Goal: Task Accomplishment & Management: Use online tool/utility

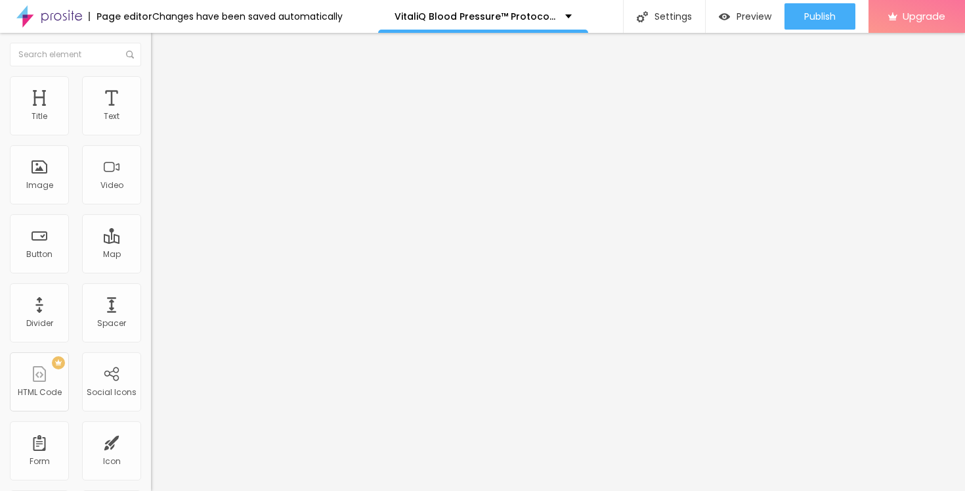
type input "0.1"
type input "0.2"
type input "0.3"
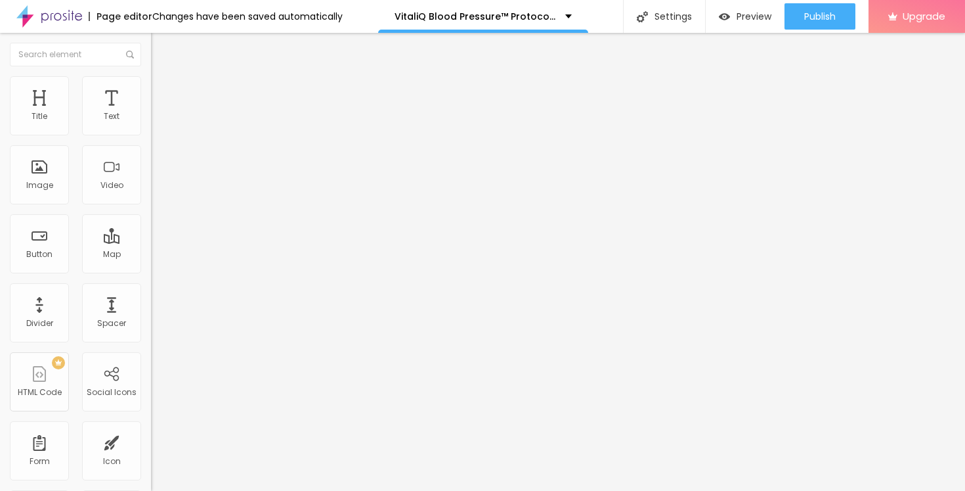
type input "0.3"
type input "0.4"
type input "0.5"
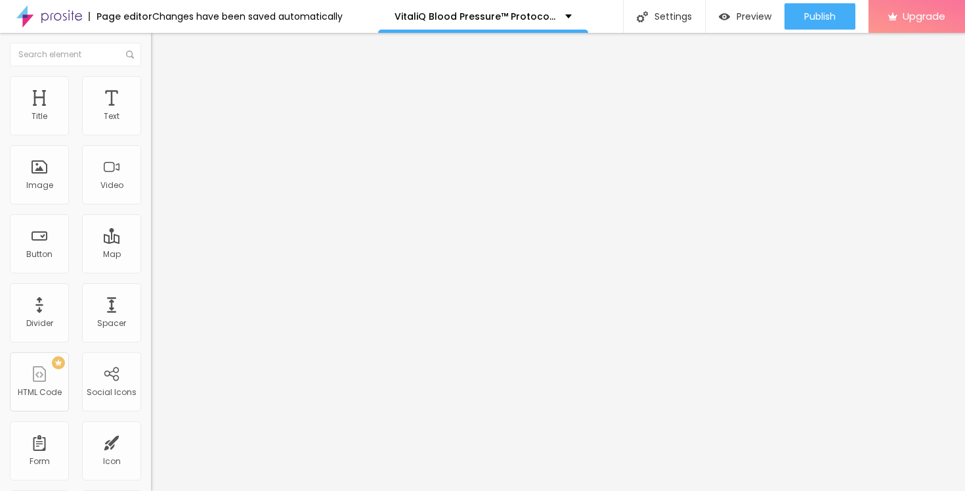
type input "0.6"
type input "0.7"
type input "0.8"
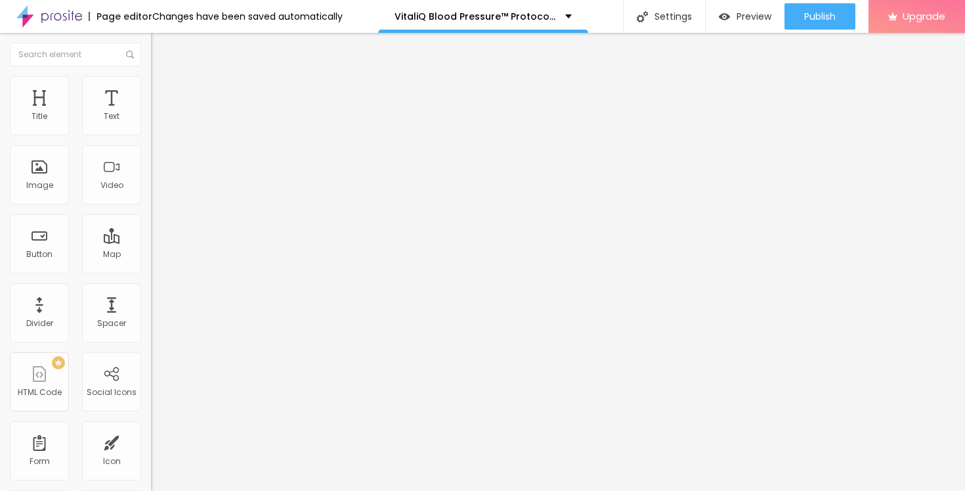
type input "0.8"
type input "0.9"
type input "1"
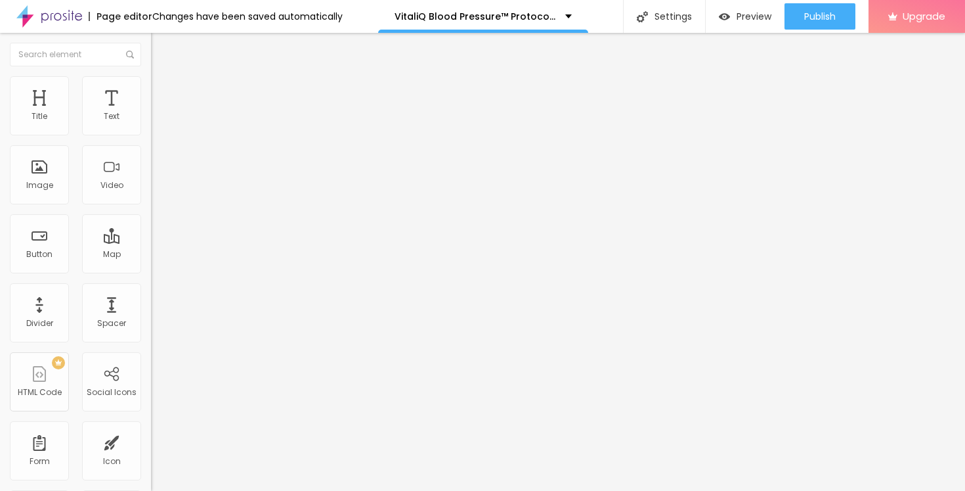
type input "1.1"
type input "1.2"
type input "1.3"
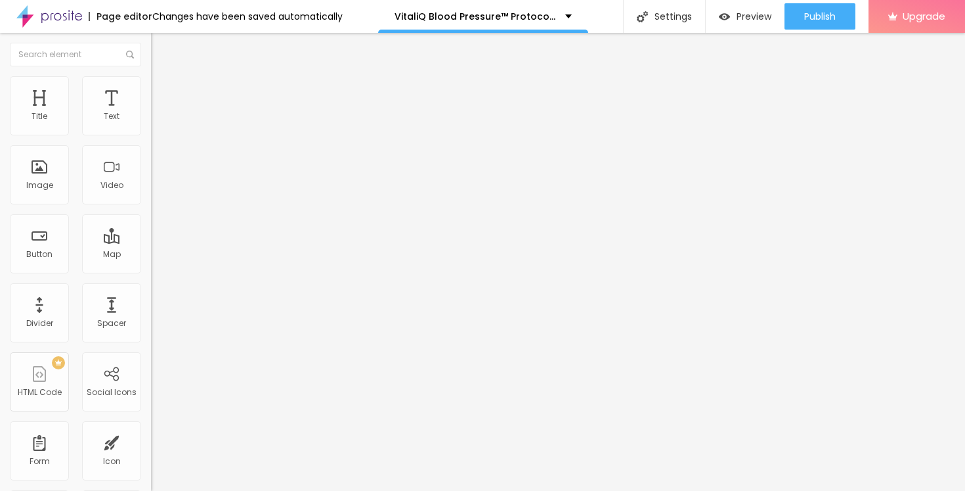
type input "1.3"
type input "1.4"
type input "1.5"
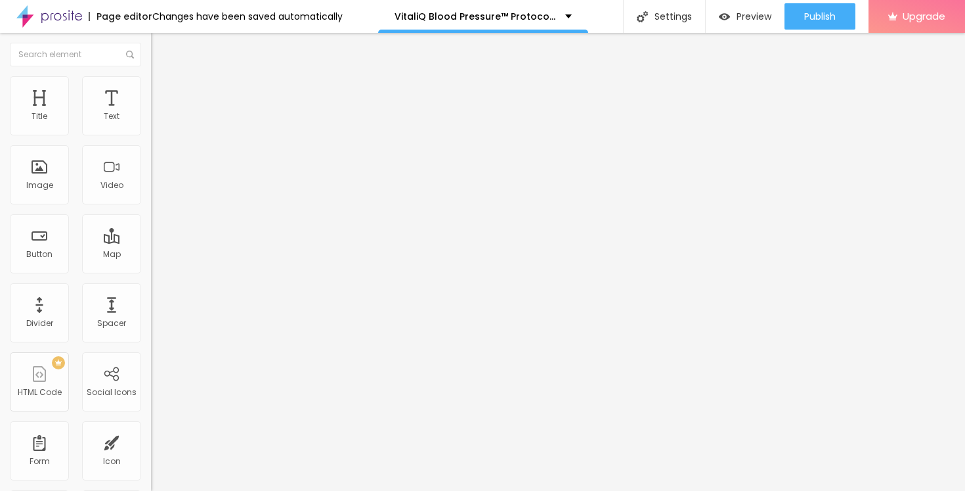
type input "1.6"
type input "1.7"
type input "1.8"
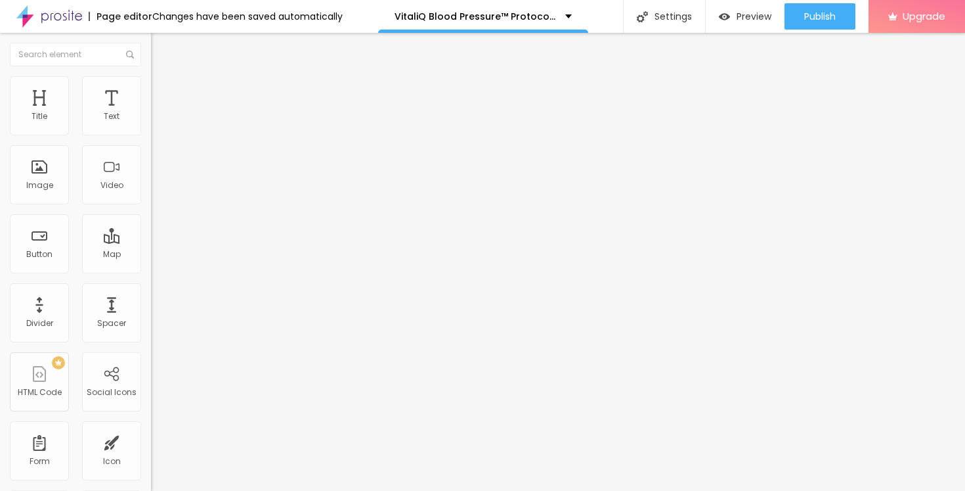
type input "1.8"
type input "1.9"
type input "2"
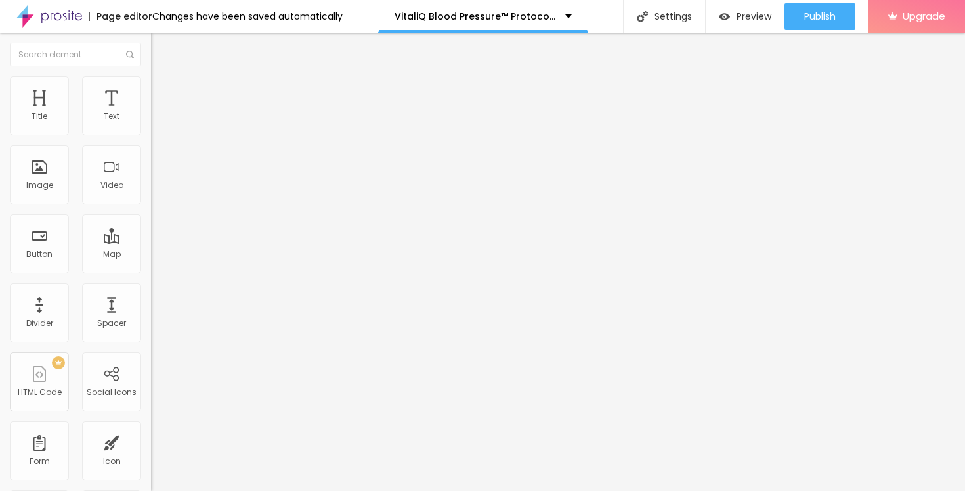
type input "2.1"
type input "2.2"
type input "2.3"
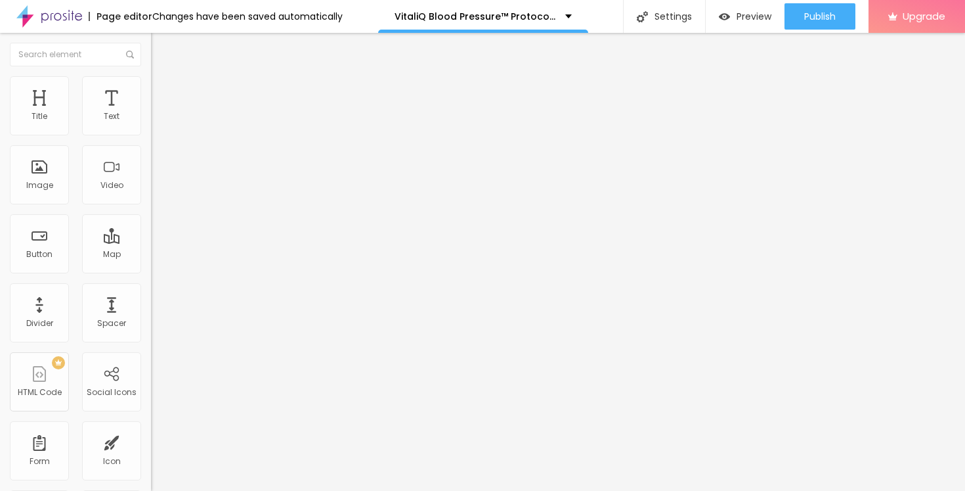
type input "2.3"
type input "2.2"
type input "2.1"
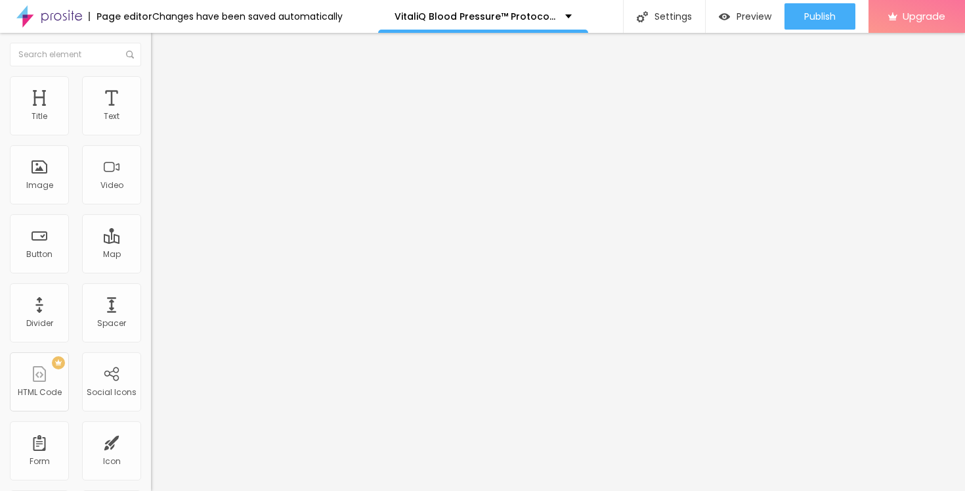
type input "2"
type input "1.9"
drag, startPoint x: 31, startPoint y: 299, endPoint x: 38, endPoint y: 301, distance: 7.3
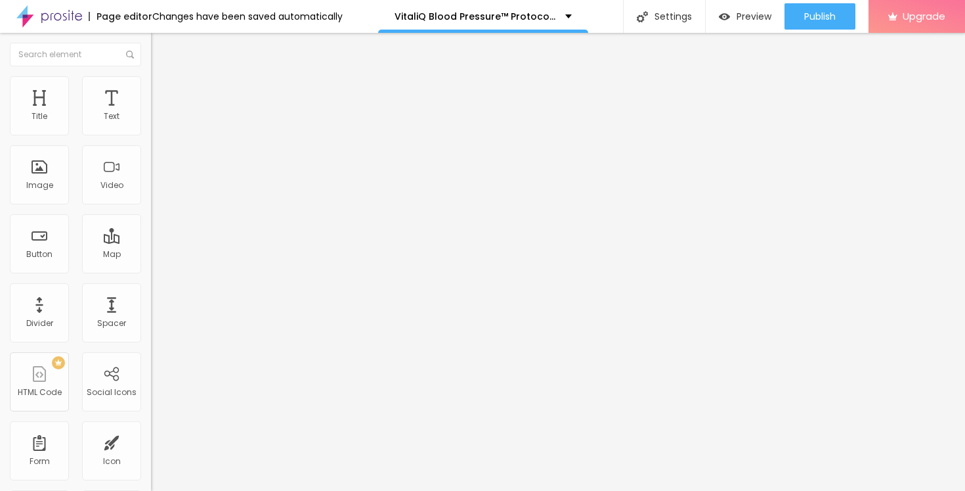
type input "1.9"
type input "0.8"
type input "0.9"
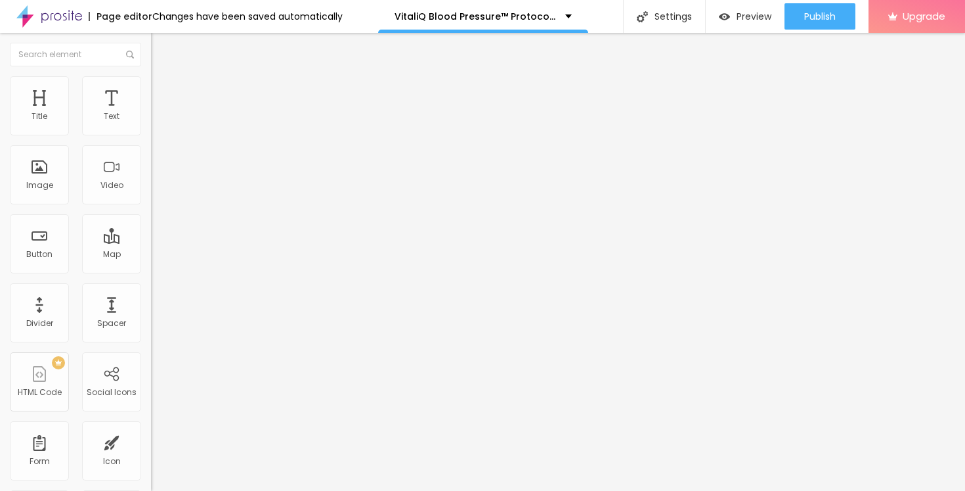
type input "0.9"
type input "1"
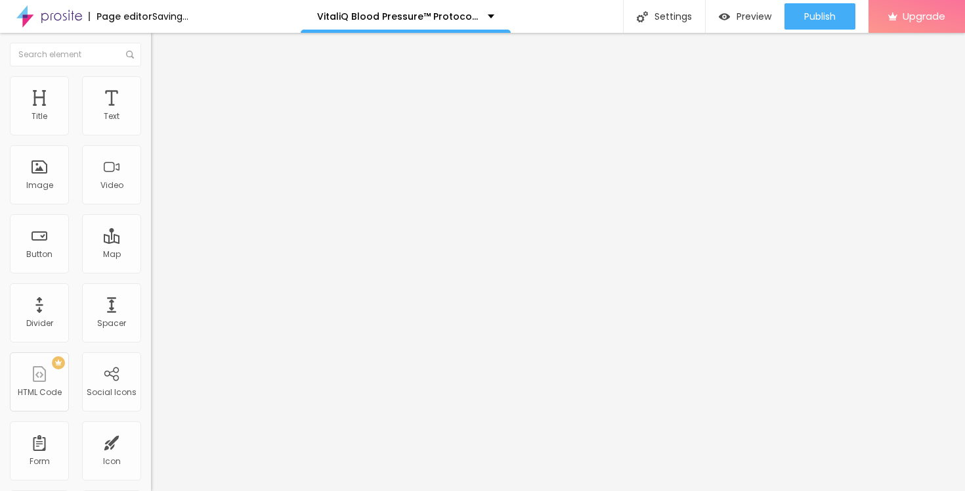
drag, startPoint x: 51, startPoint y: 328, endPoint x: 56, endPoint y: 334, distance: 8.8
type input "1"
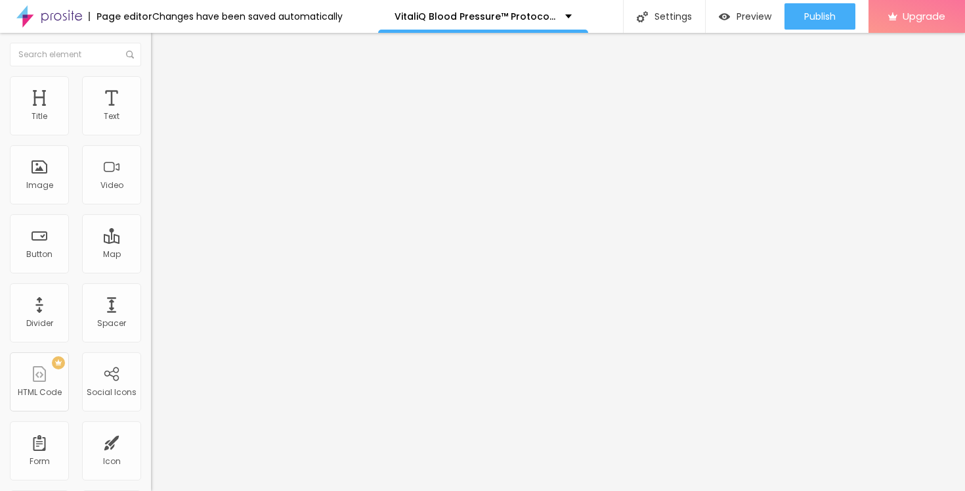
type input "1"
type input "2"
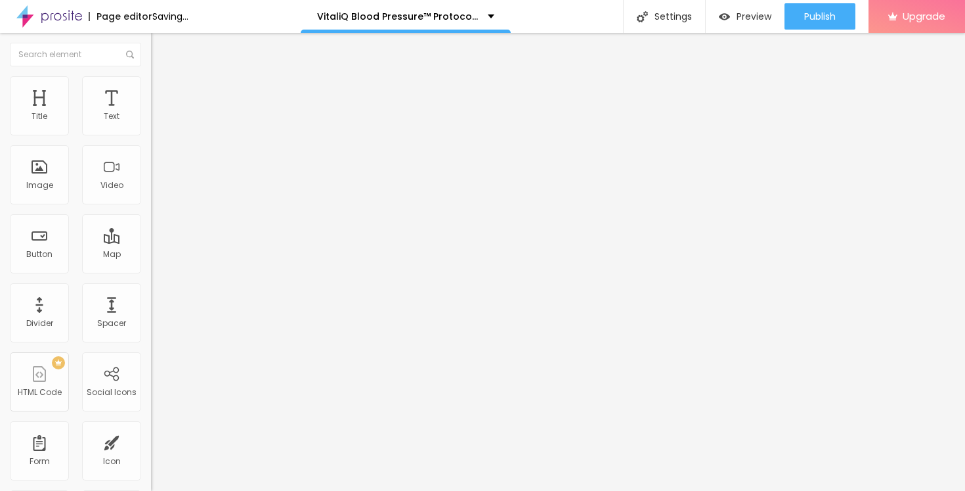
type input "3"
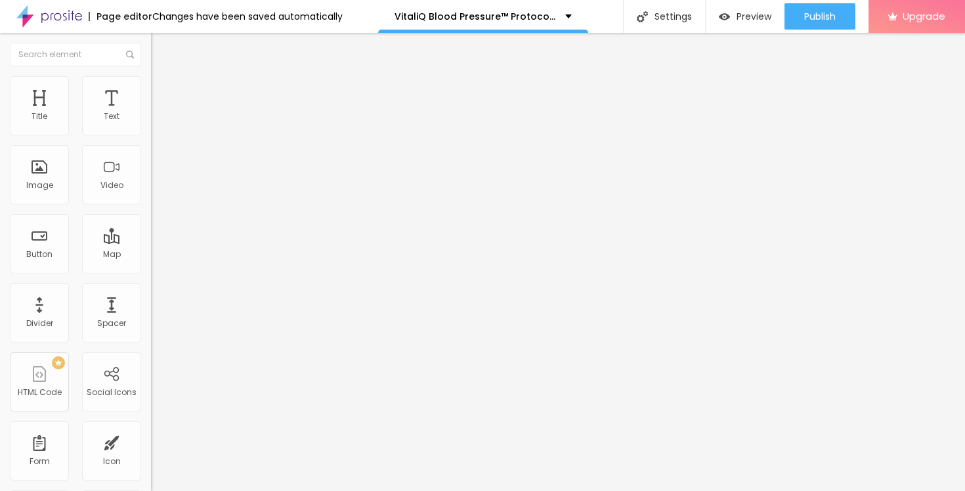
drag, startPoint x: 32, startPoint y: 354, endPoint x: 38, endPoint y: 351, distance: 6.8
type input "3"
click at [151, 88] on li "Advanced" at bounding box center [226, 82] width 151 height 13
click at [151, 81] on li "Style" at bounding box center [226, 82] width 151 height 13
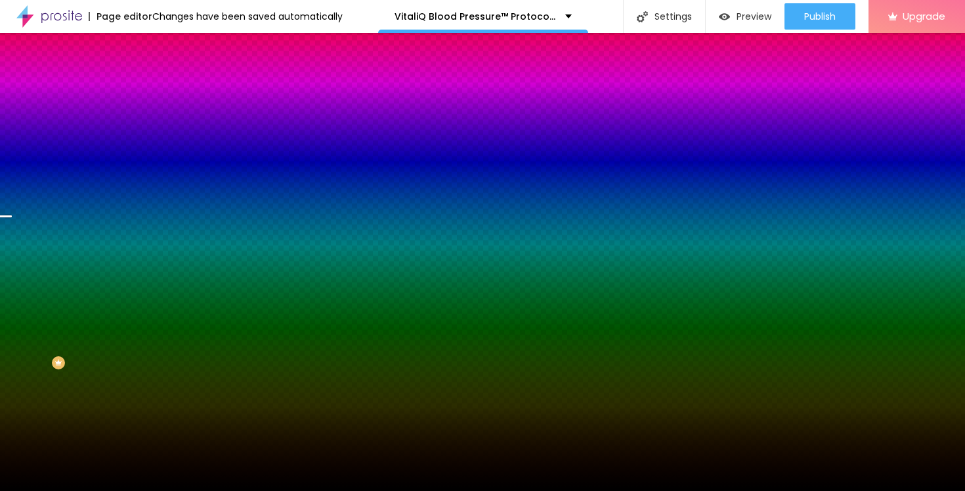
click at [151, 121] on span "Change image" at bounding box center [186, 115] width 70 height 11
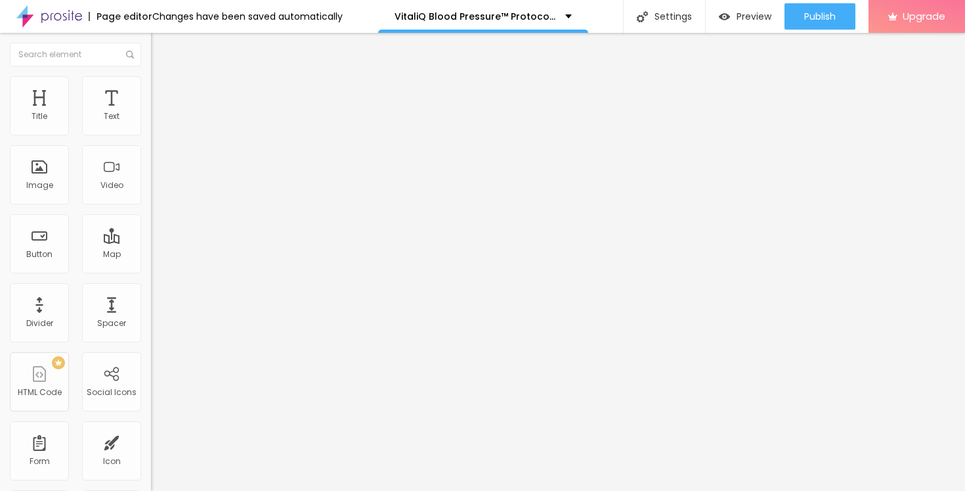
type input "81"
type input "82"
type input "83"
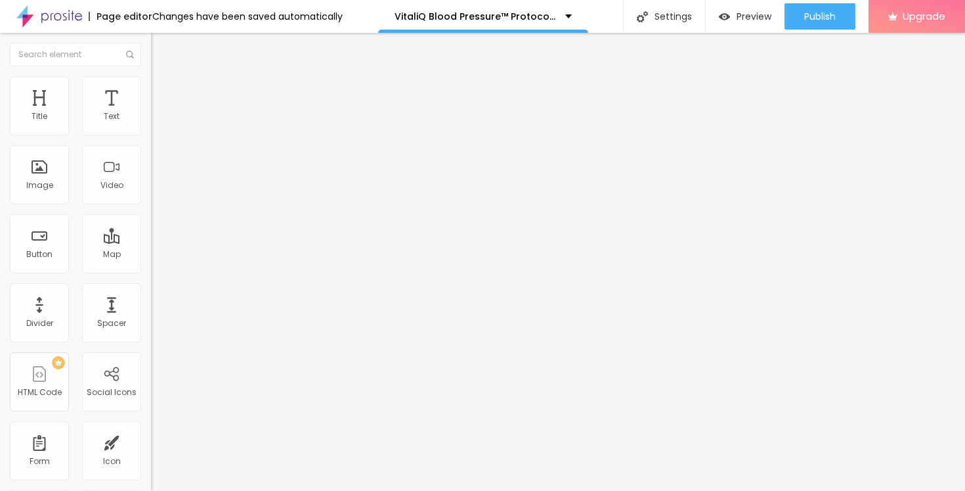
type input "83"
type input "84"
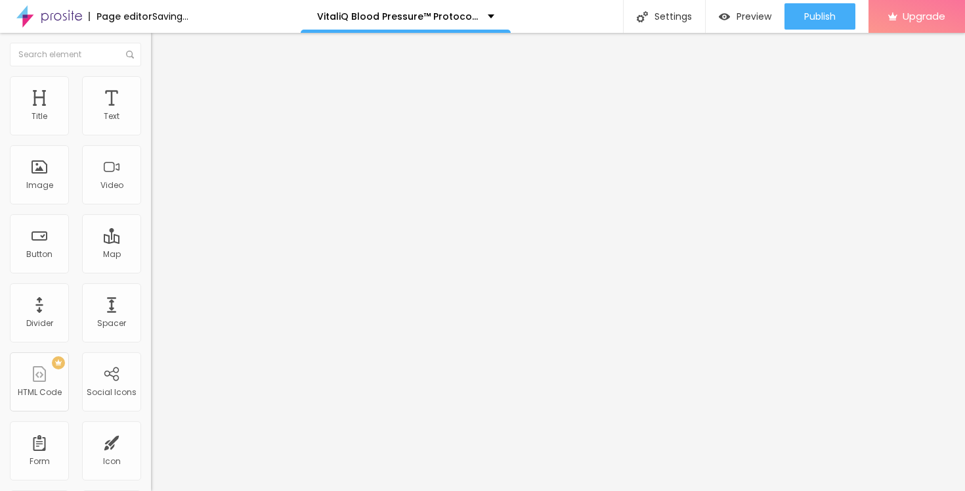
type input "85"
type input "86"
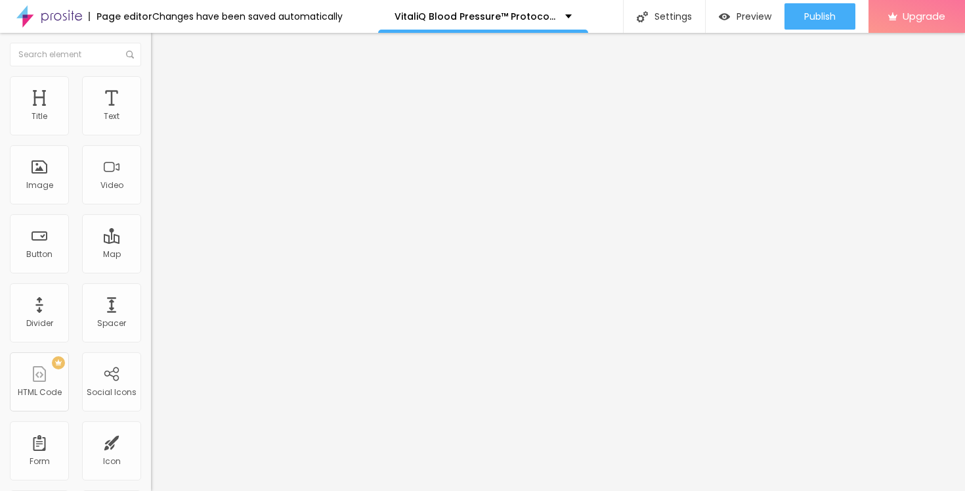
type input "87"
type input "88"
type input "89"
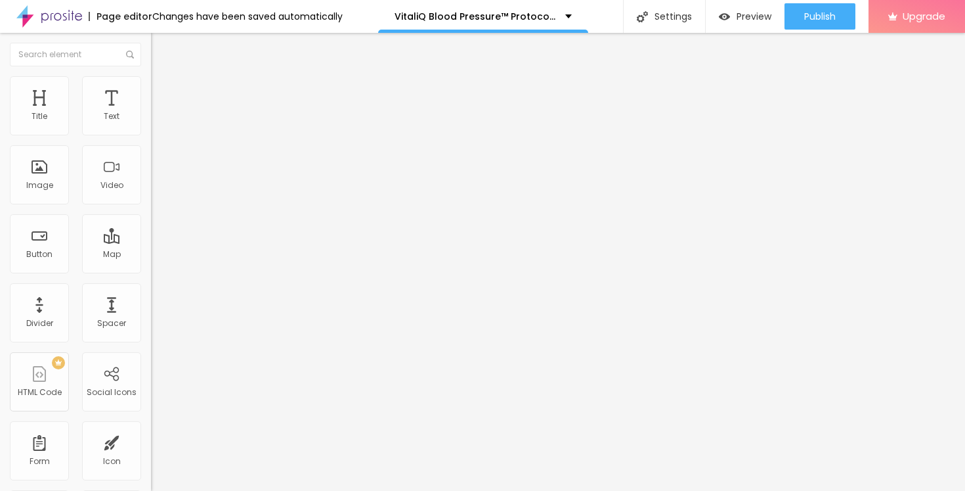
type input "89"
type input "90"
type input "91"
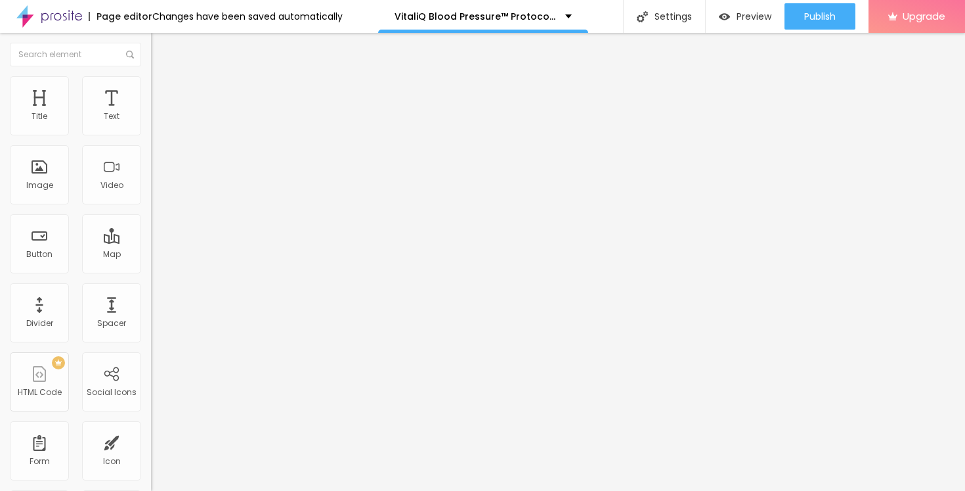
type input "92"
type input "93"
type input "94"
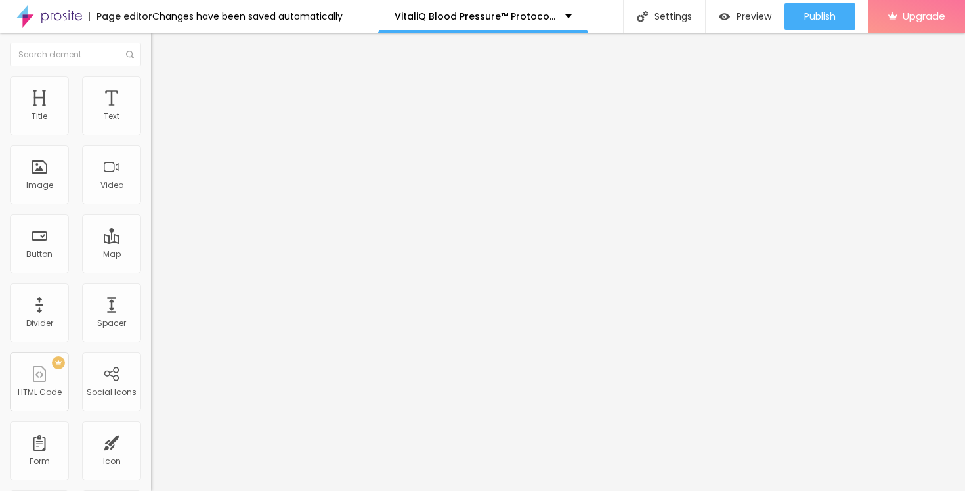
type input "94"
type input "95"
type input "96"
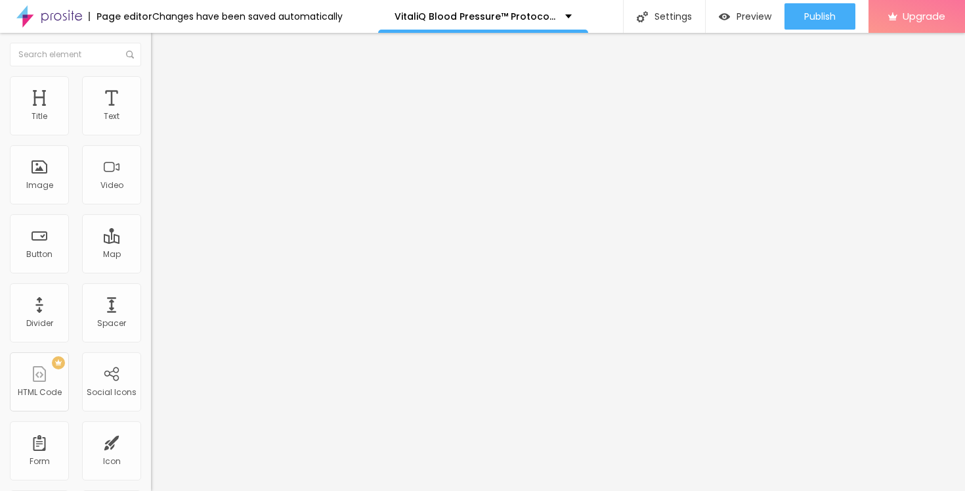
type input "97"
type input "98"
type input "99"
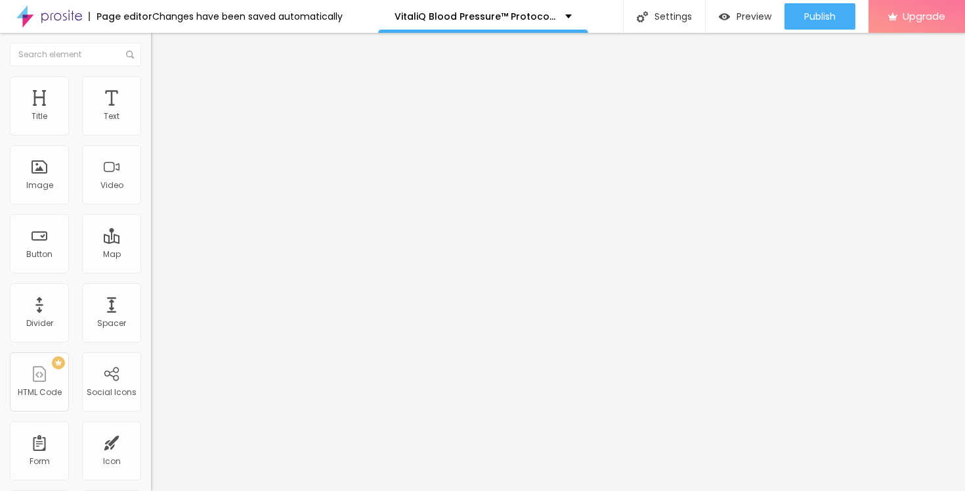
type input "99"
type input "100"
type input "99"
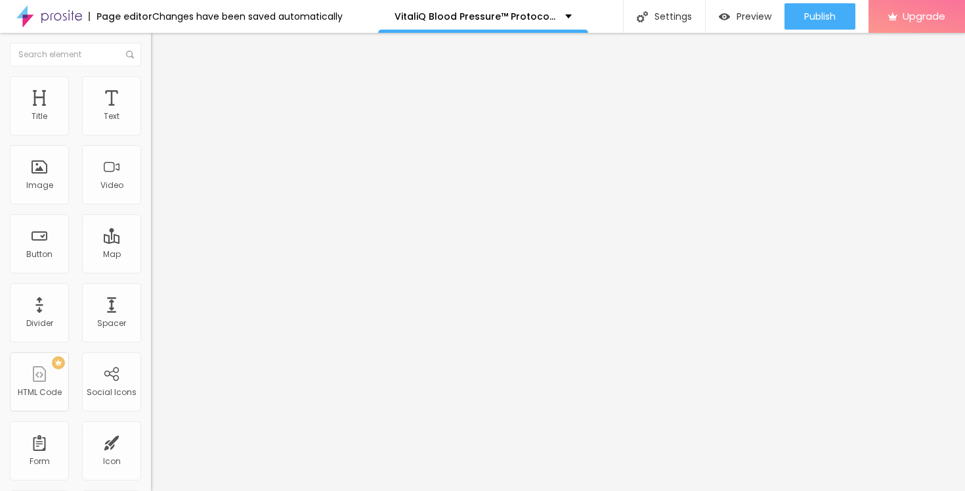
type input "98"
type input "97"
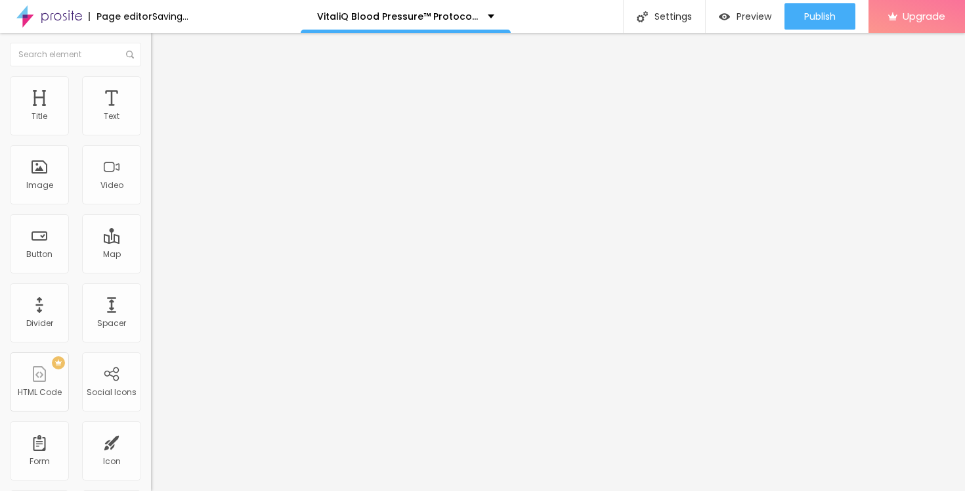
type input "96"
type input "95"
type input "94"
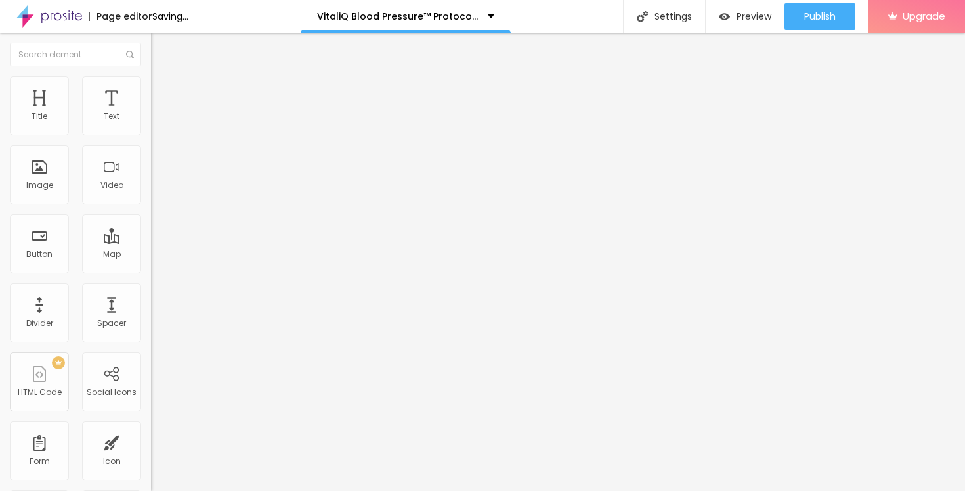
type input "94"
type input "93"
type input "92"
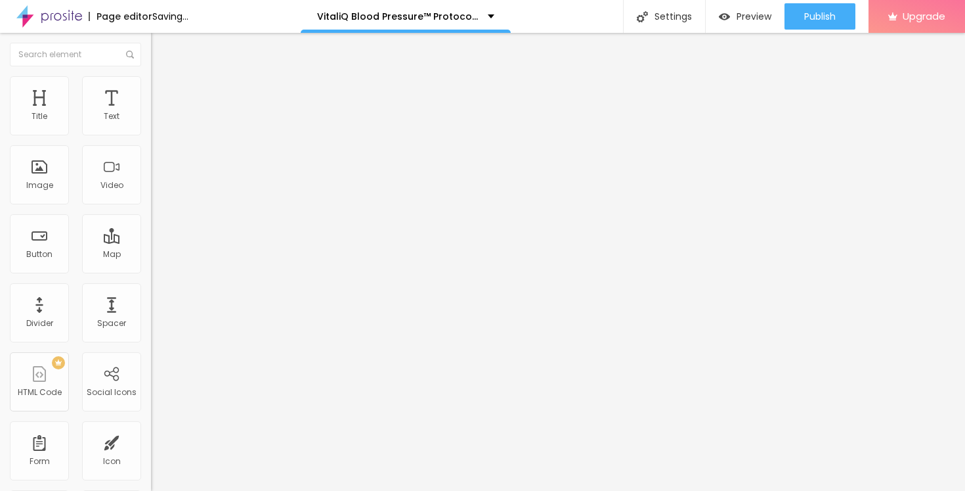
type input "91"
type input "90"
type input "89"
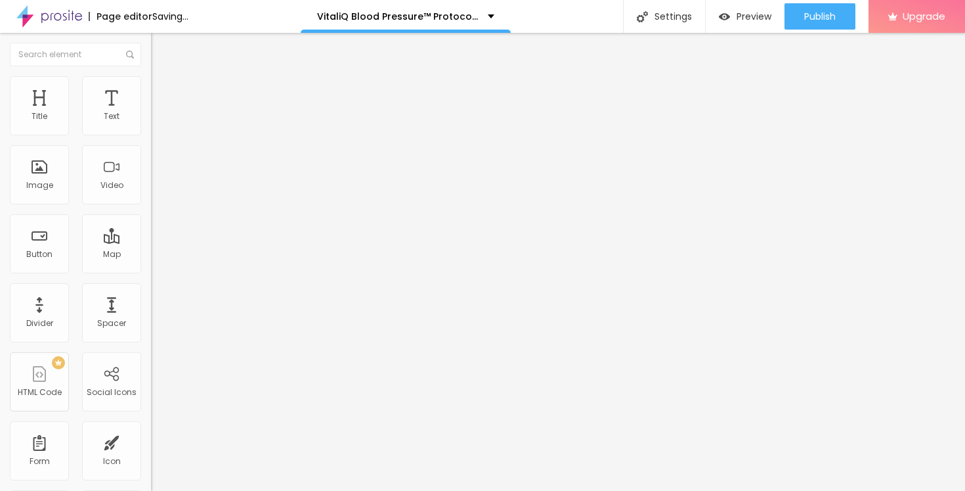
type input "89"
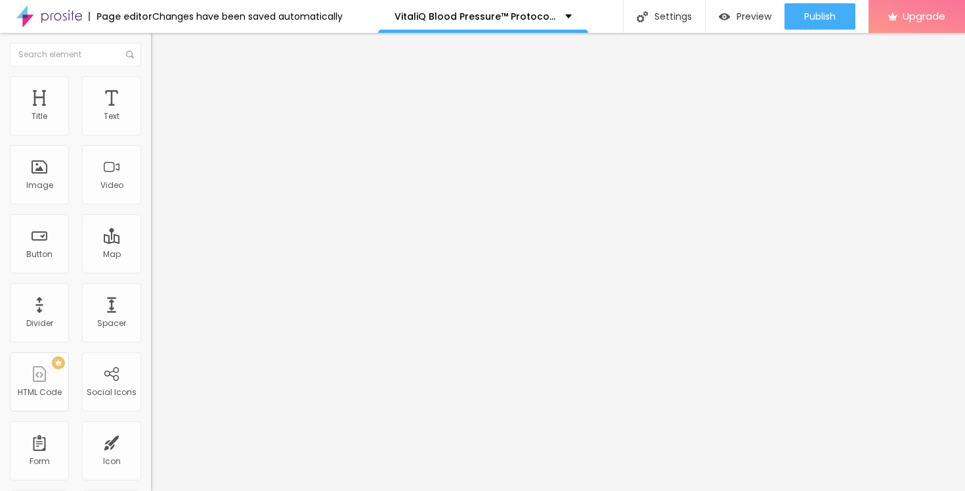
type input "88"
type input "87"
type input "86"
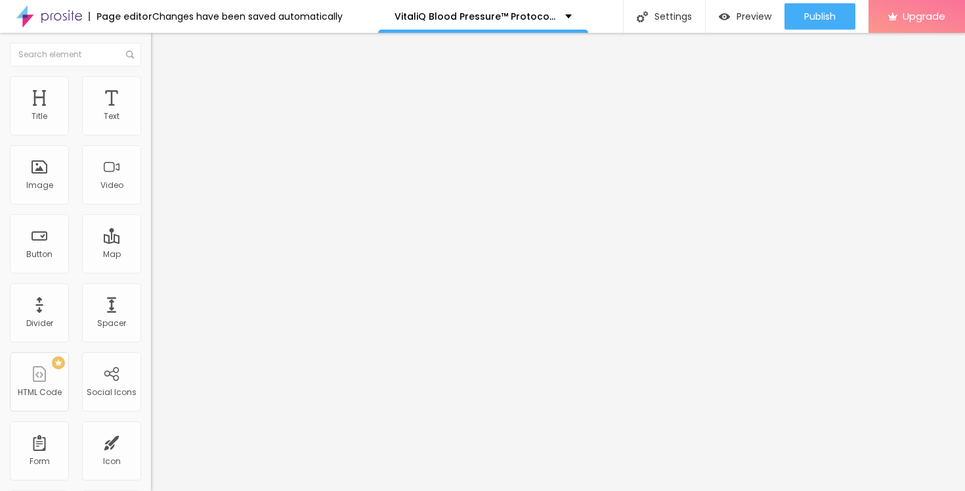
type input "86"
type input "85"
type input "84"
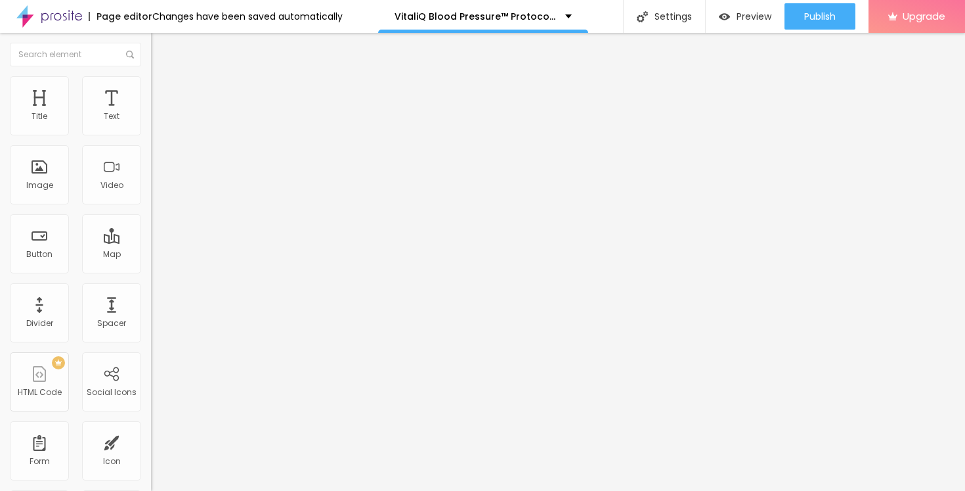
type input "83"
type input "82"
type input "81"
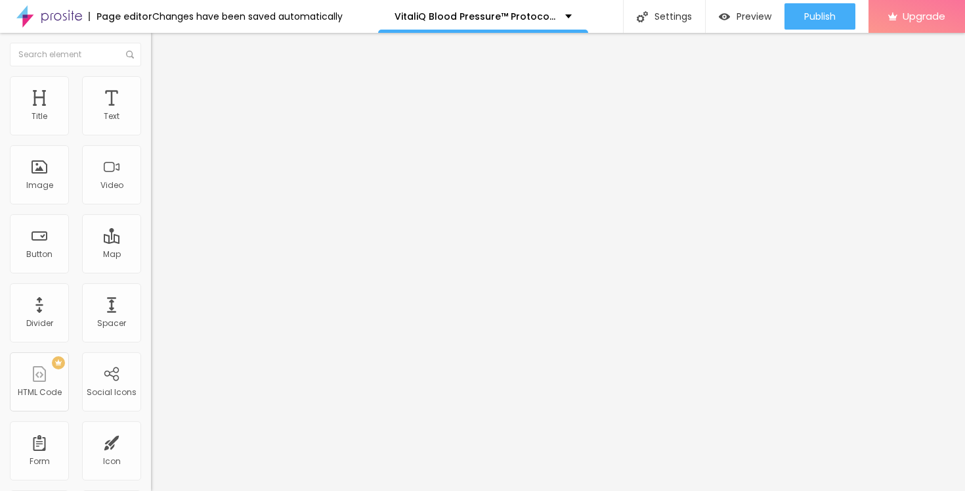
type input "81"
type input "80"
type input "79"
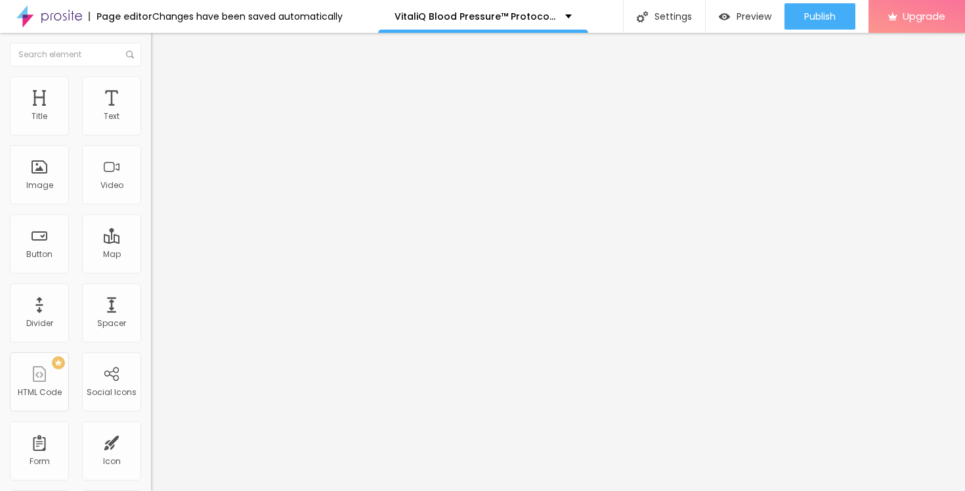
type input "78"
type input "79"
type input "80"
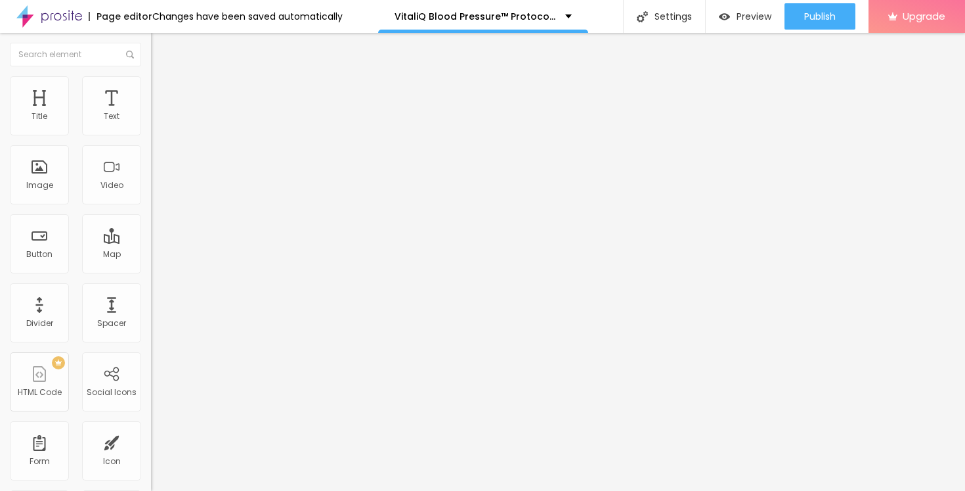
type input "80"
type input "81"
type input "82"
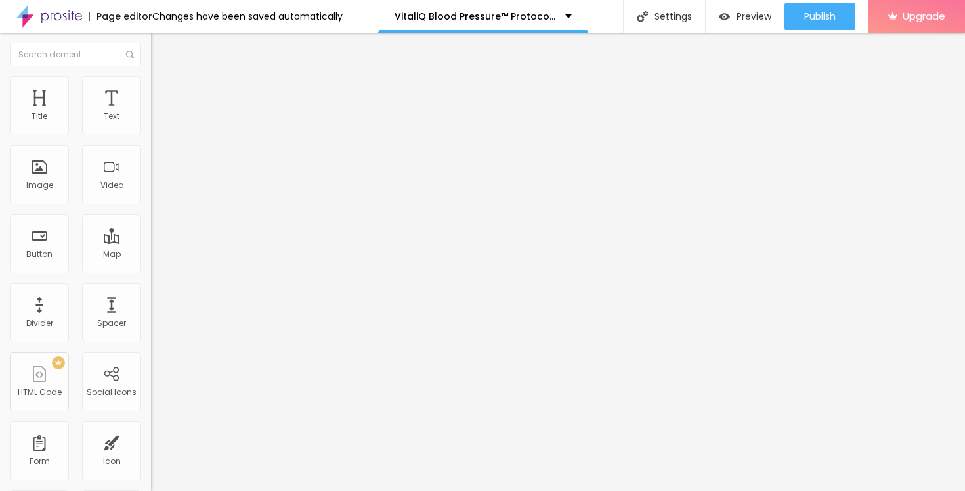
type input "83"
type input "84"
type input "83"
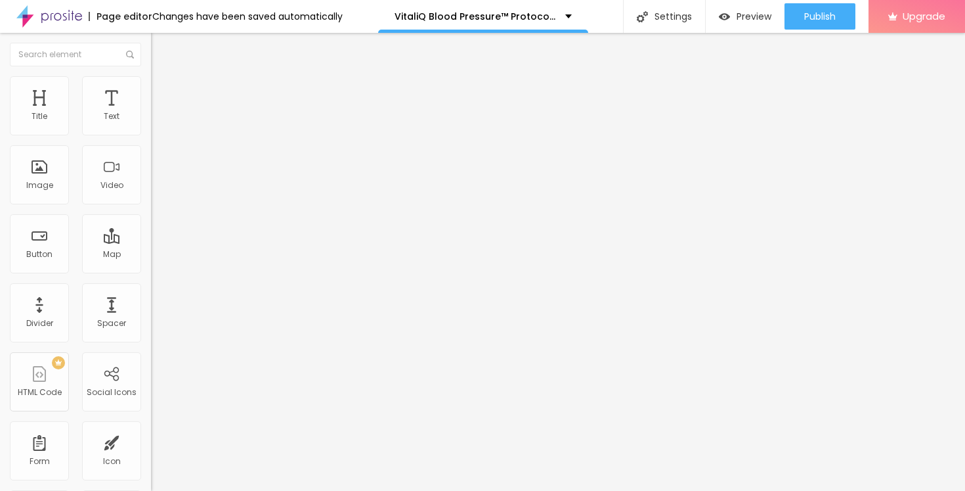
type input "83"
type input "82"
type input "81"
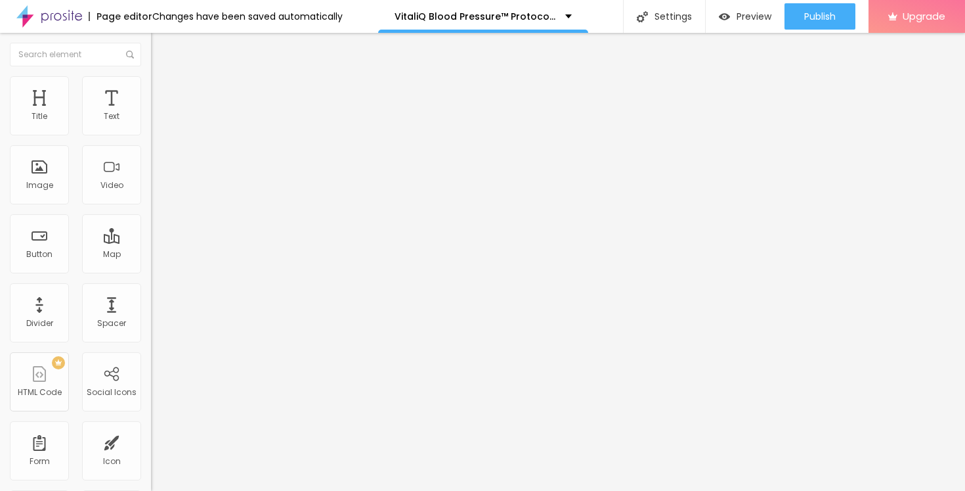
type input "80"
type input "79"
type input "80"
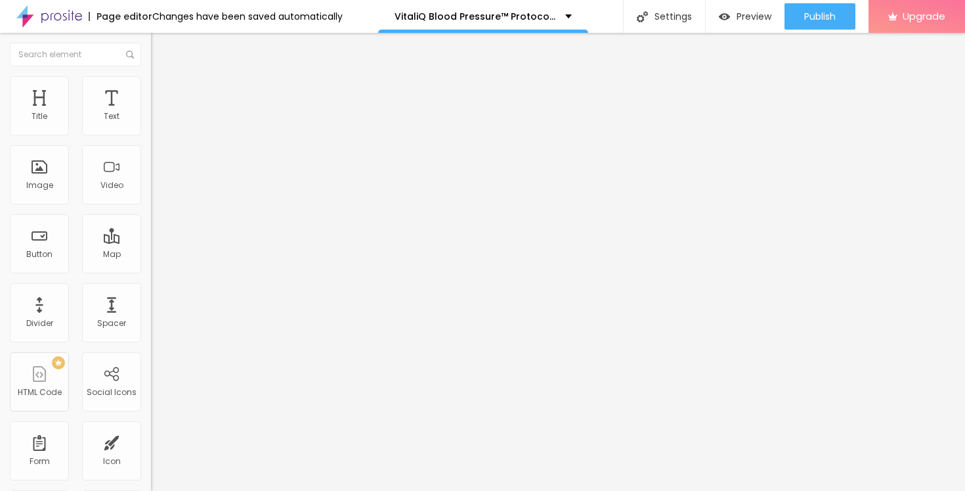
type input "80"
type input "81"
type input "82"
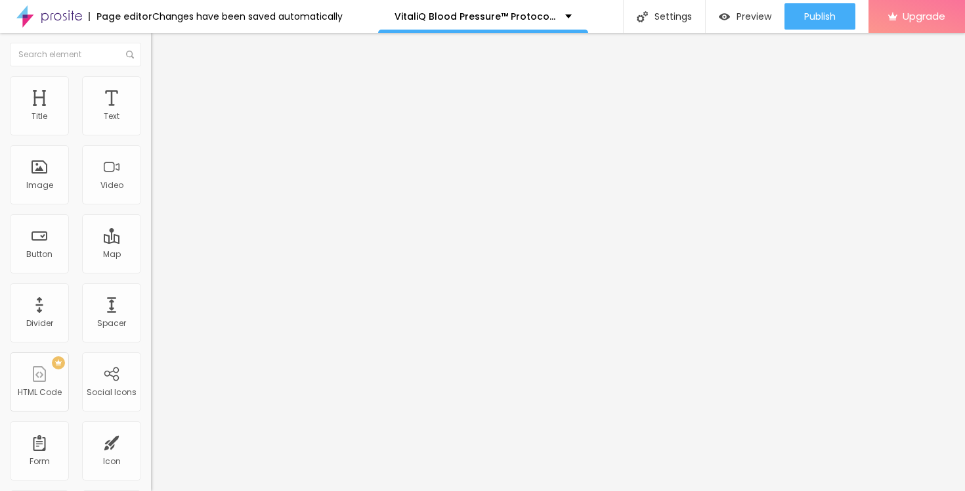
type input "83"
type input "84"
type input "85"
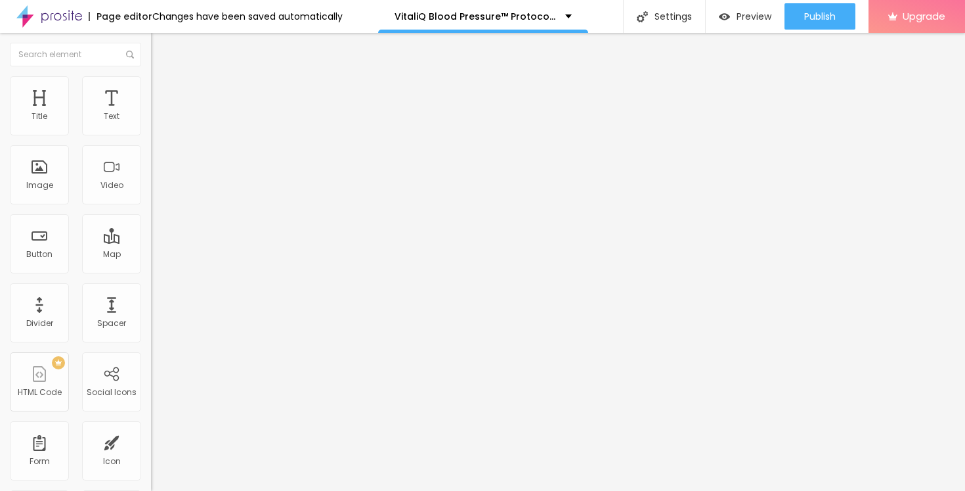
type input "85"
type input "86"
click at [151, 310] on input "range" at bounding box center [193, 315] width 85 height 11
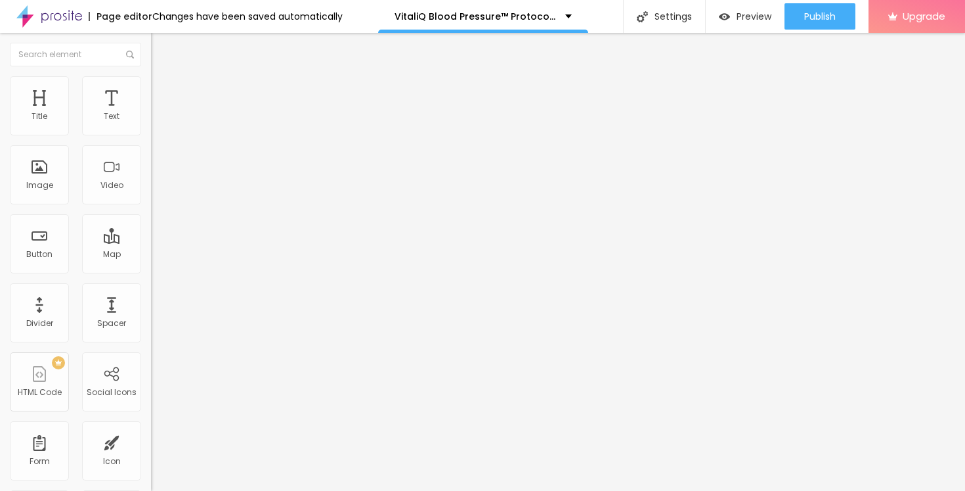
click at [151, 89] on li "Advanced" at bounding box center [226, 82] width 151 height 13
type input "9"
type input "8"
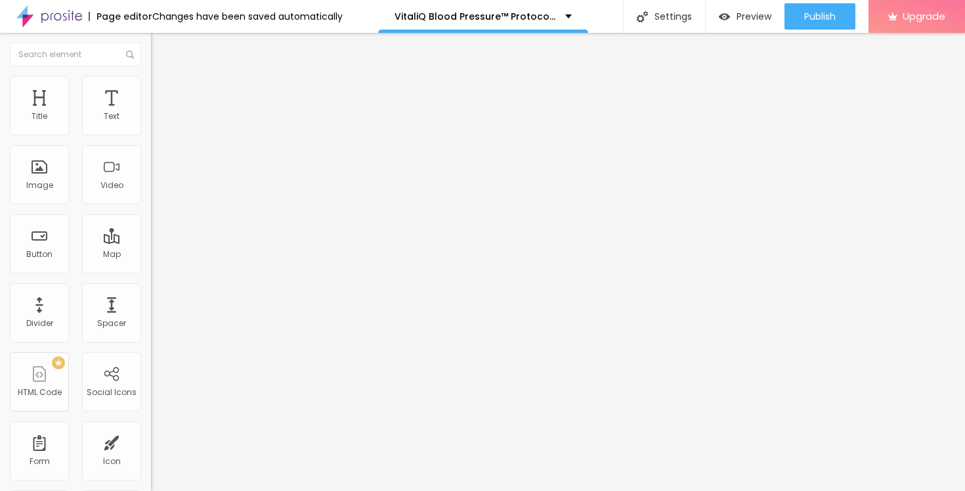
type input "7"
type input "8"
type input "7"
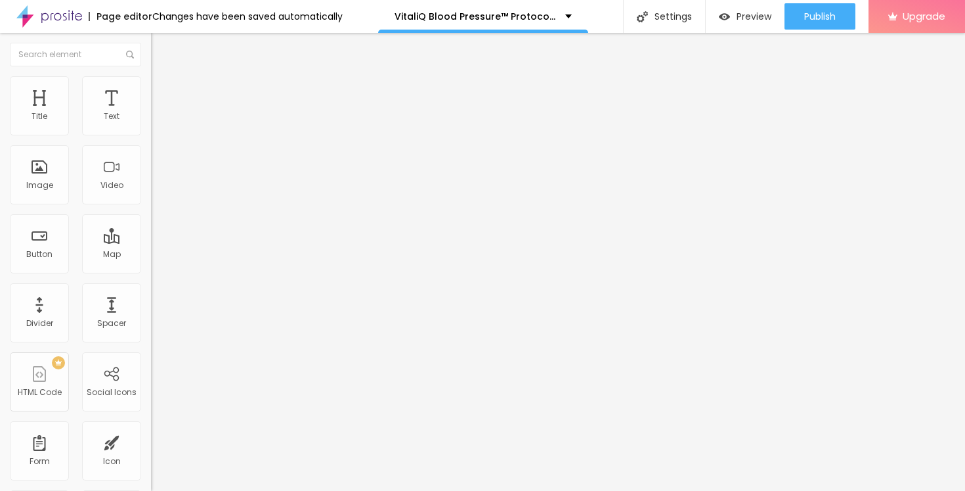
type input "7"
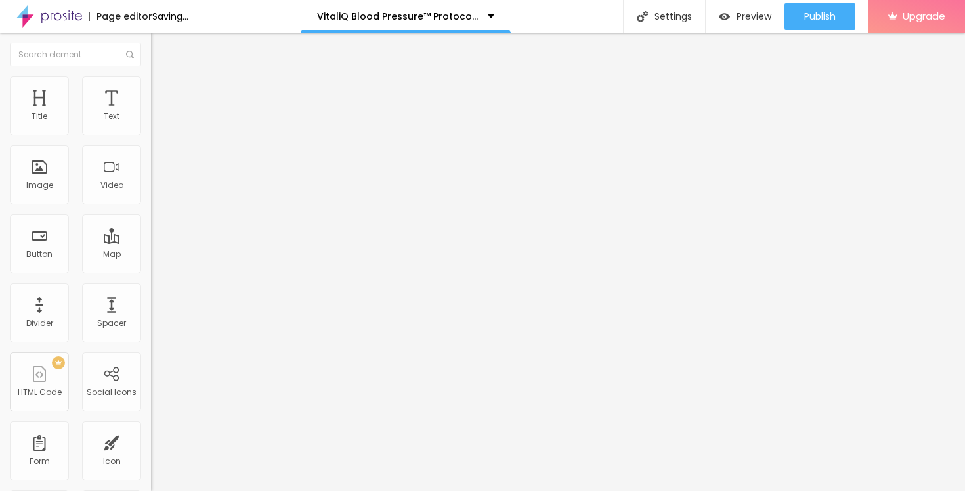
click at [151, 242] on input "range" at bounding box center [193, 247] width 85 height 11
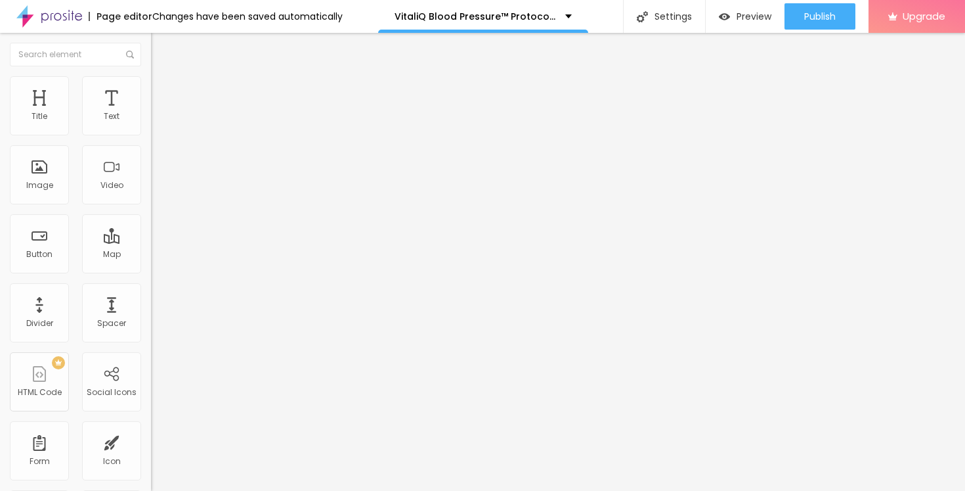
click at [151, 428] on input "range" at bounding box center [193, 433] width 85 height 11
click at [163, 77] on span "Style" at bounding box center [172, 71] width 19 height 11
click at [151, 41] on button "Edit Title" at bounding box center [226, 48] width 151 height 30
click at [161, 51] on div "Edit Title" at bounding box center [190, 48] width 59 height 11
click at [163, 91] on span "Style" at bounding box center [172, 84] width 19 height 11
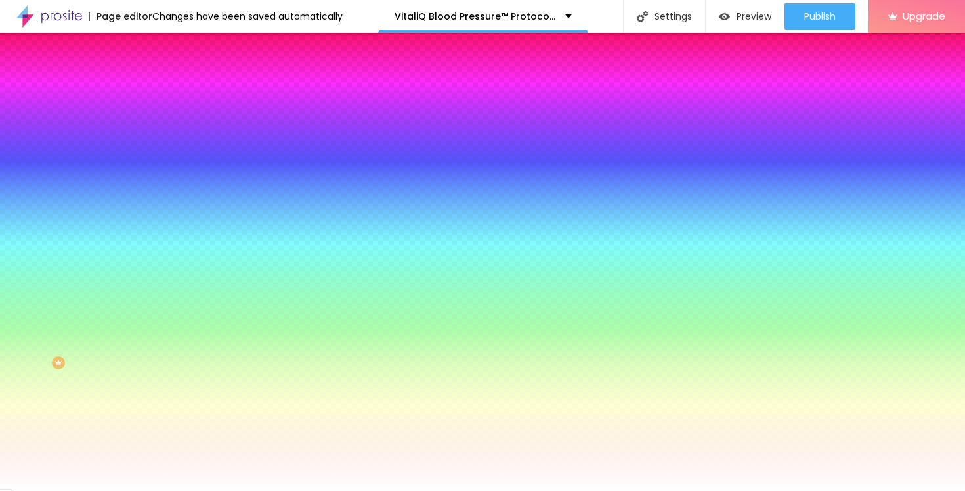
click at [151, 179] on div at bounding box center [226, 179] width 151 height 0
click at [116, 298] on div at bounding box center [482, 245] width 965 height 491
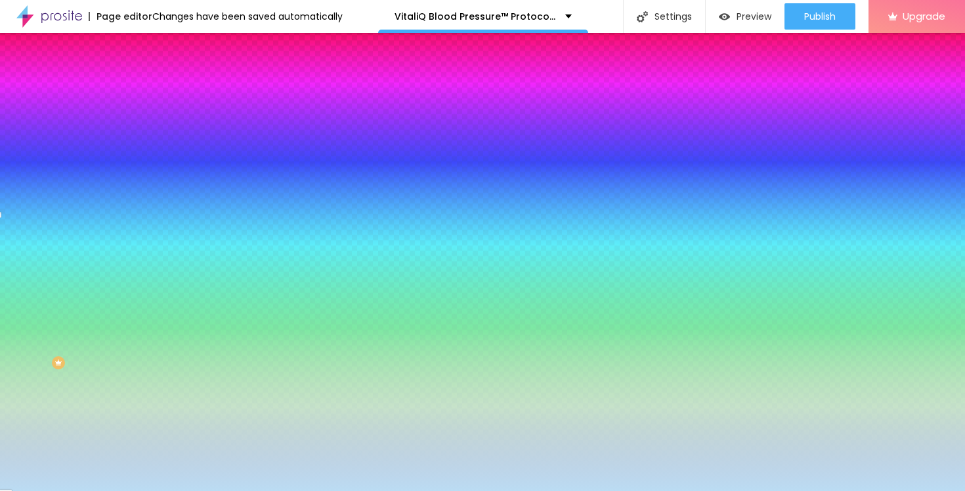
click at [40, 259] on div at bounding box center [482, 245] width 965 height 491
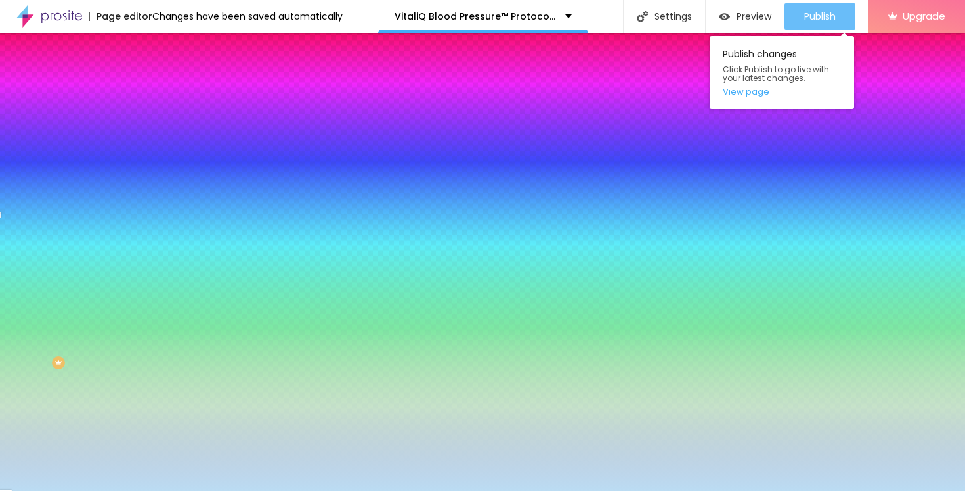
click at [812, 11] on span "Publish" at bounding box center [821, 16] width 32 height 11
click at [764, 92] on link "View page" at bounding box center [782, 91] width 118 height 9
